Goal: Information Seeking & Learning: Learn about a topic

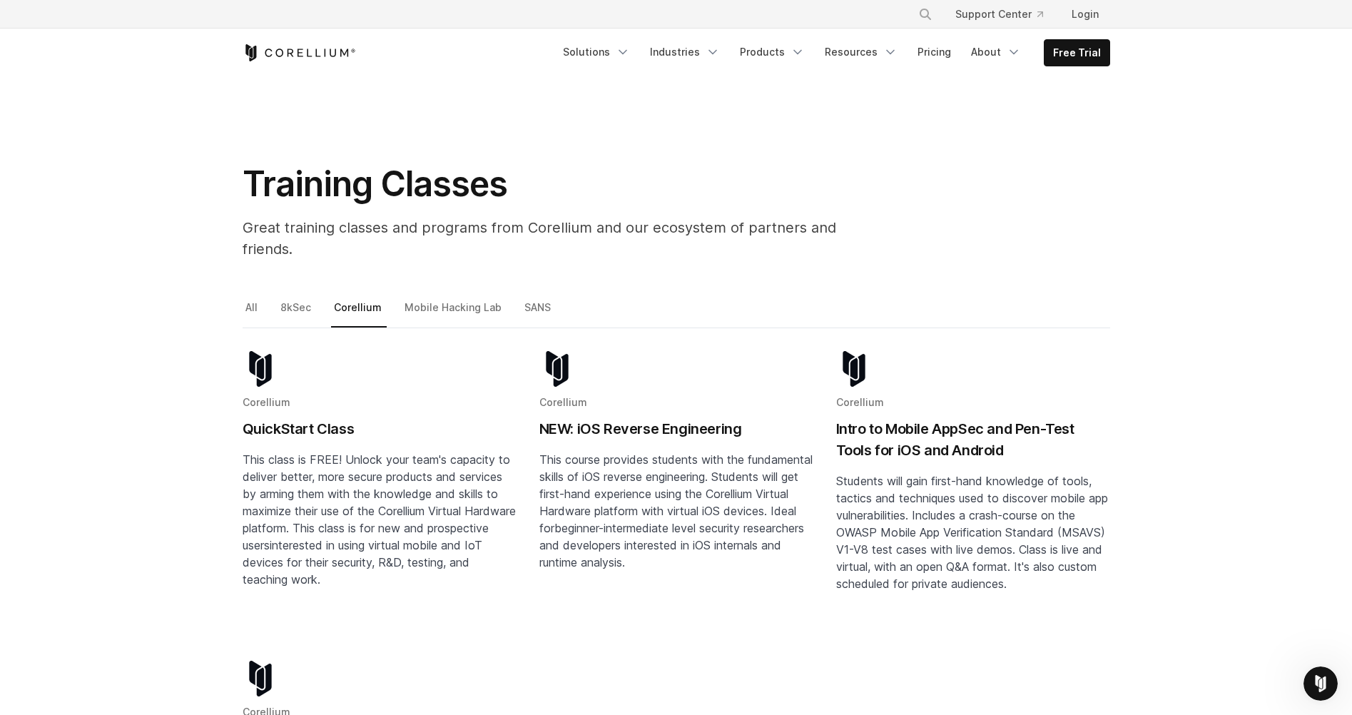
click at [141, 33] on header "× Search our site... Support Center Login" at bounding box center [676, 38] width 1352 height 77
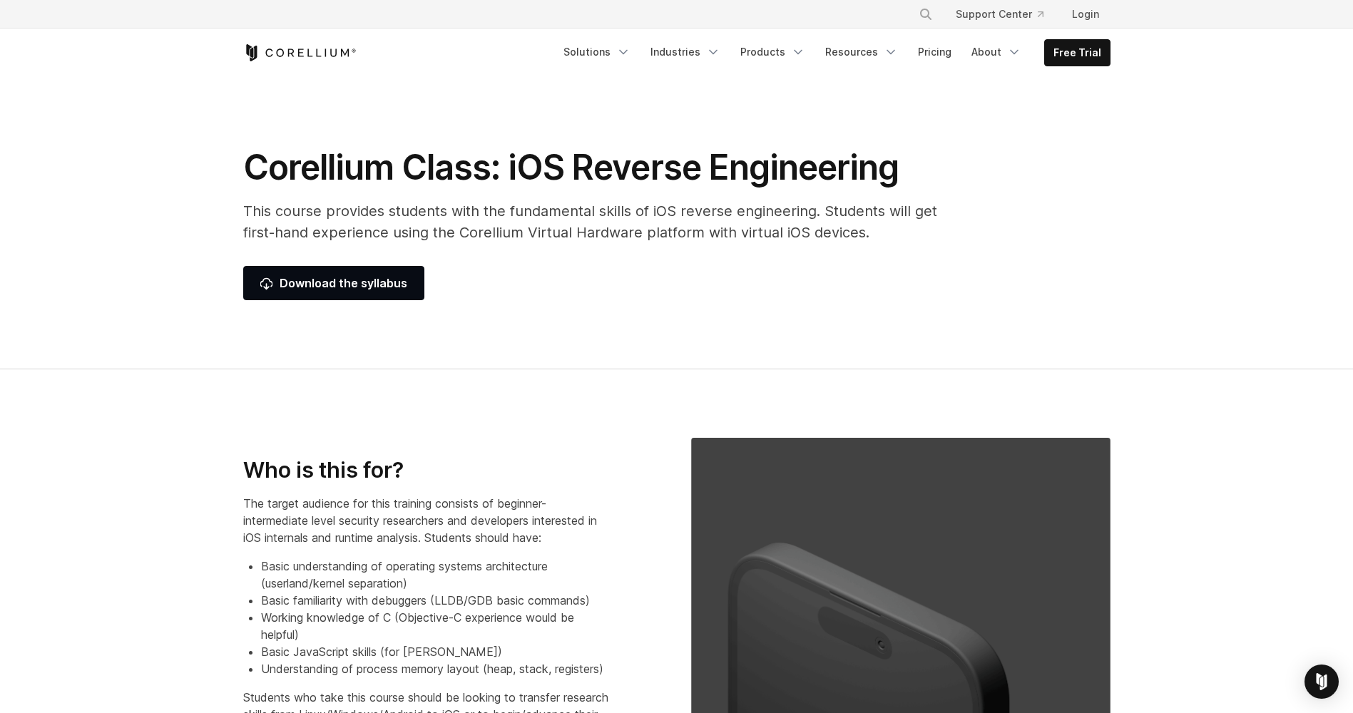
select select "****"
